Goal: Task Accomplishment & Management: Use online tool/utility

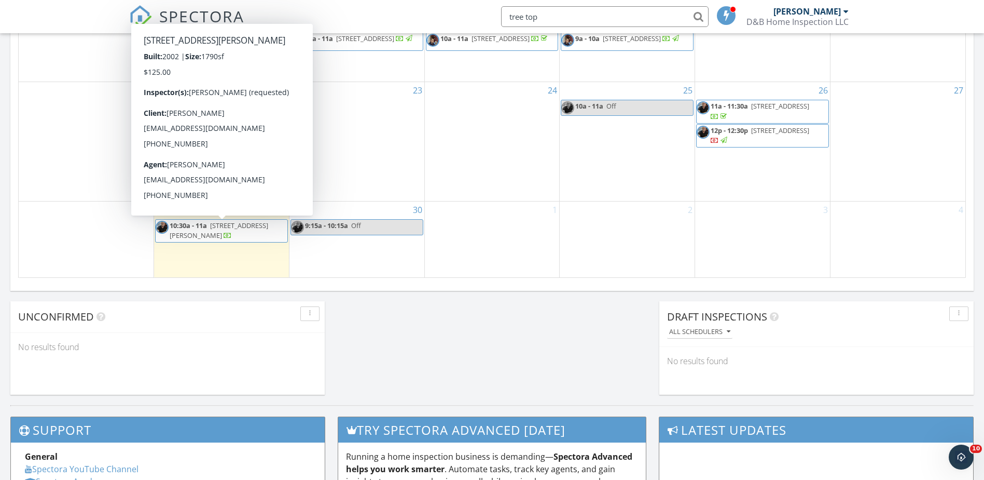
scroll to position [961, 1001]
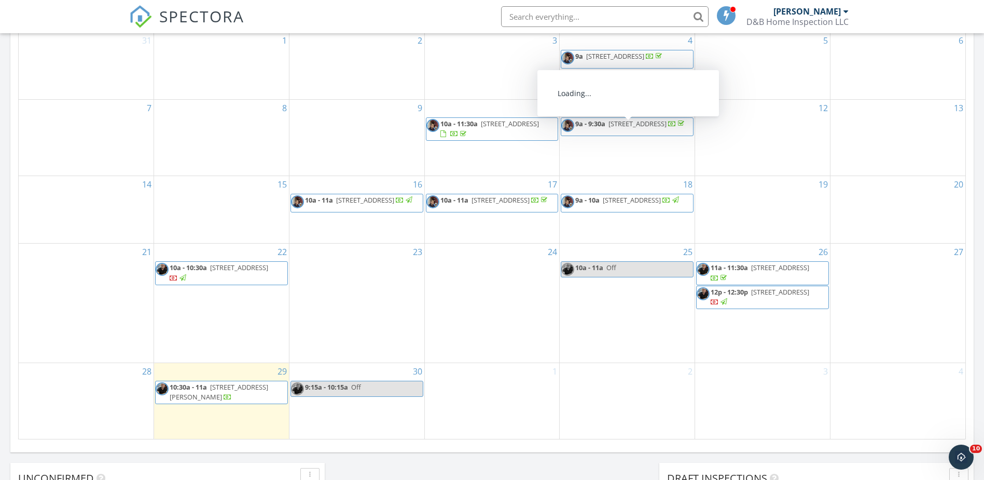
scroll to position [519, 0]
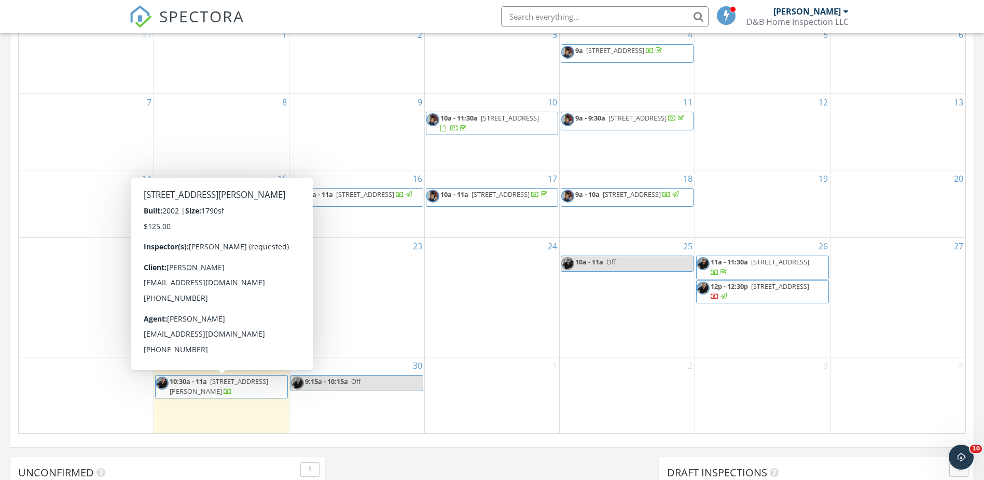
click at [250, 386] on span "[STREET_ADDRESS][PERSON_NAME]" at bounding box center [219, 385] width 99 height 19
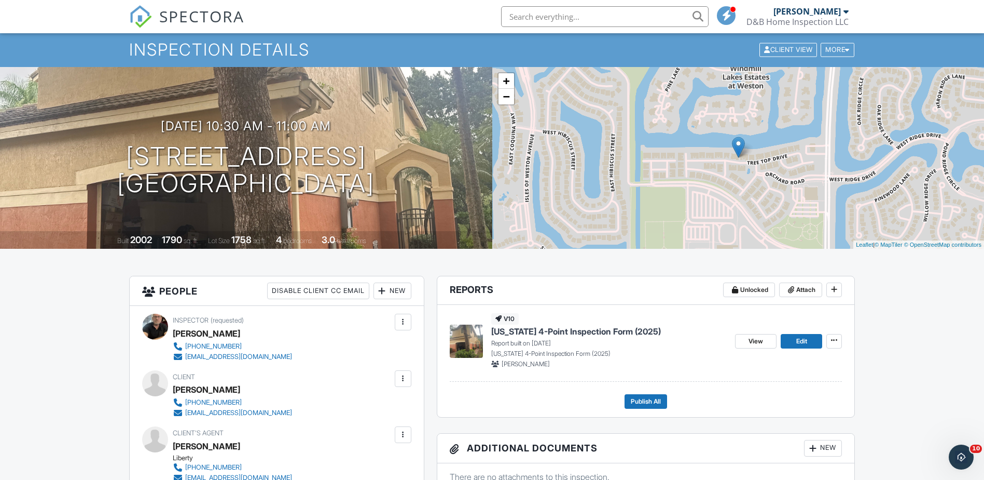
scroll to position [104, 0]
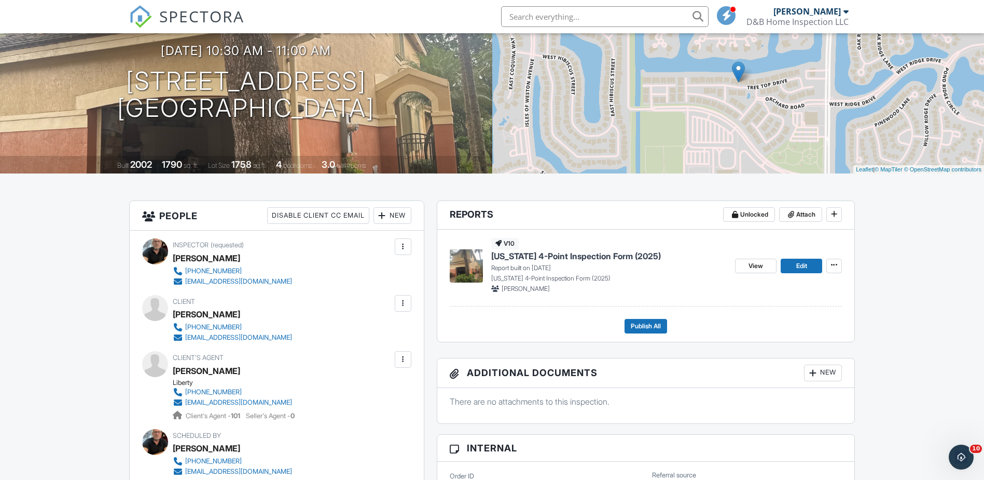
click at [585, 257] on span "[US_STATE] 4-Point Inspection Form (2025)" at bounding box center [576, 255] width 170 height 11
